Goal: Information Seeking & Learning: Find specific page/section

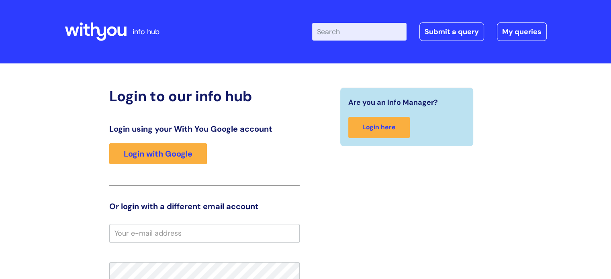
click at [328, 125] on section "Are you an Info Manager? Login here" at bounding box center [407, 117] width 190 height 59
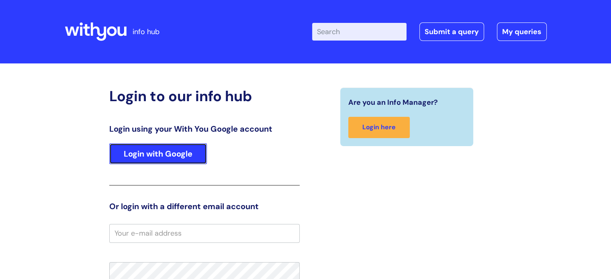
click at [169, 151] on link "Login with Google" at bounding box center [158, 153] width 98 height 21
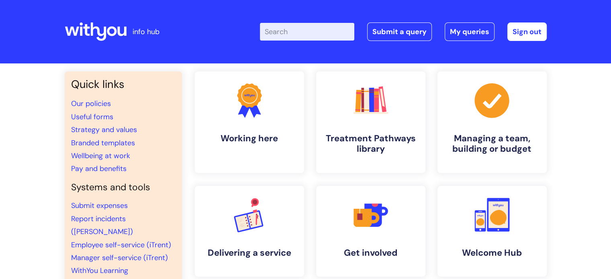
click at [297, 30] on input "Enter your search term here..." at bounding box center [307, 32] width 94 height 18
type input "my journ"
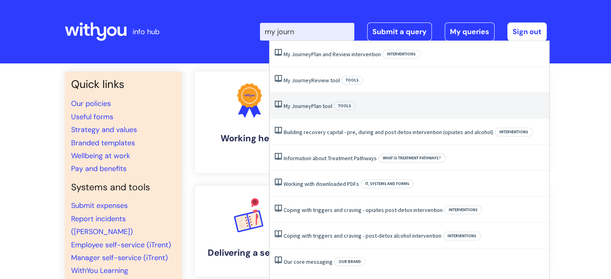
click at [313, 102] on link "My Journey Plan tool" at bounding box center [308, 105] width 49 height 7
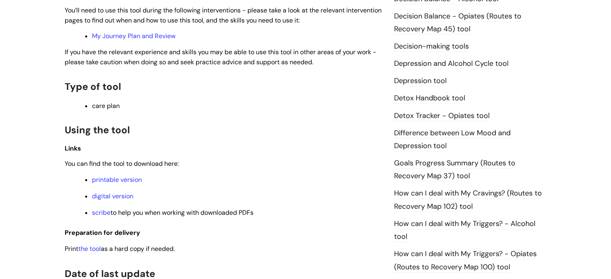
scroll to position [442, 0]
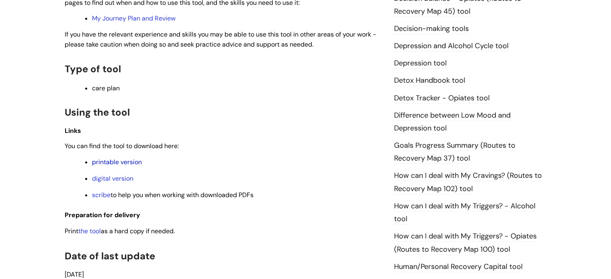
click at [135, 162] on link "printable version" at bounding box center [117, 162] width 50 height 8
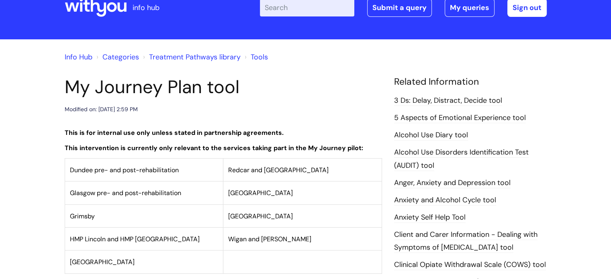
scroll to position [0, 0]
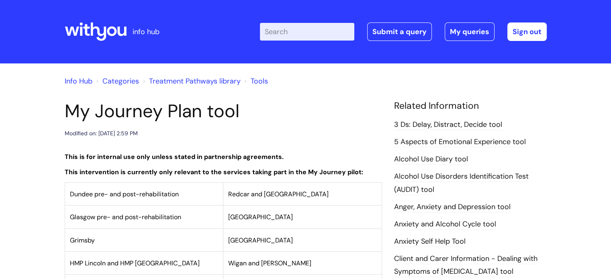
click at [291, 25] on input "Enter your search term here..." at bounding box center [307, 32] width 94 height 18
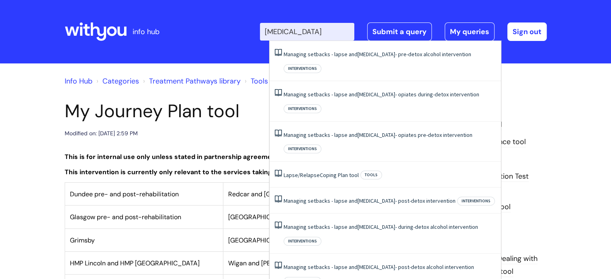
type input "[MEDICAL_DATA]"
